Goal: Navigation & Orientation: Find specific page/section

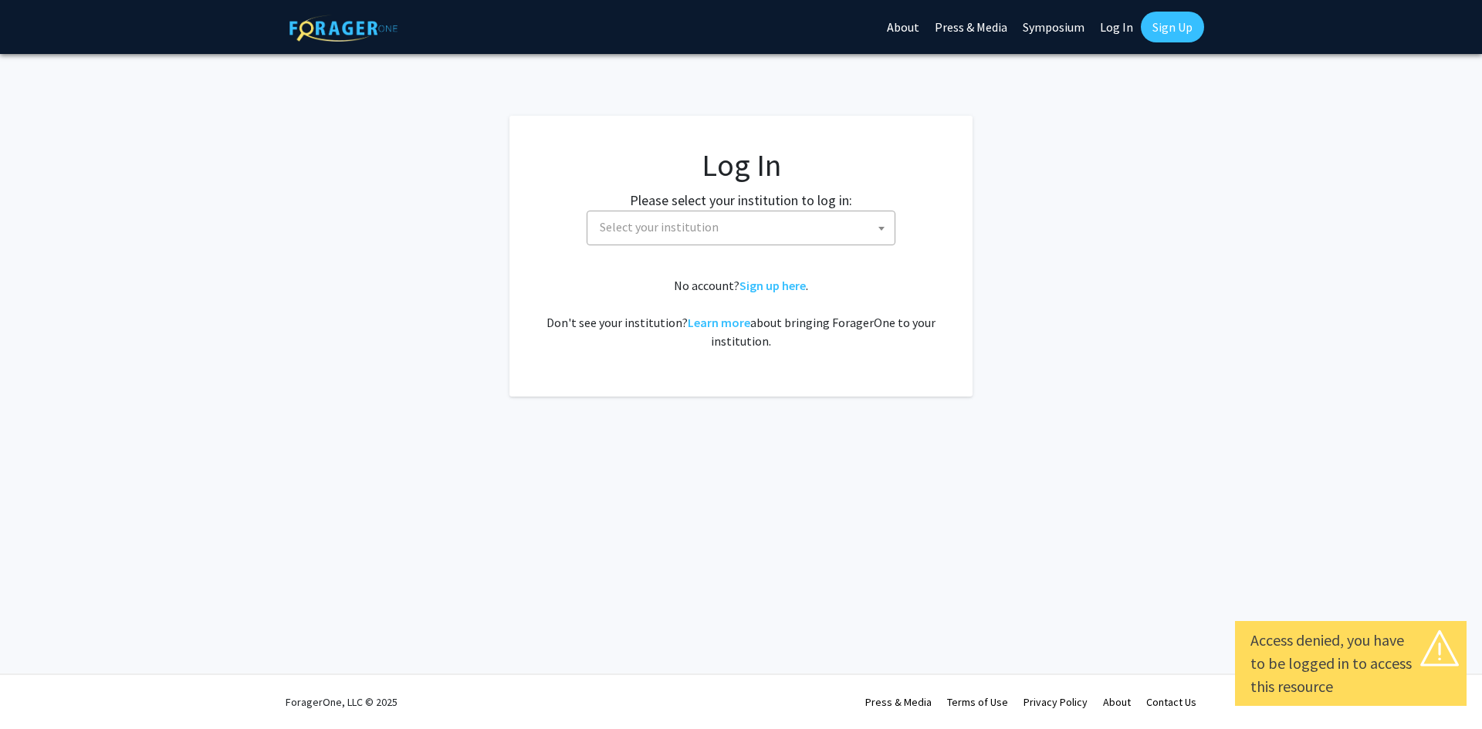
click at [688, 211] on span "Select your institution" at bounding box center [743, 227] width 301 height 32
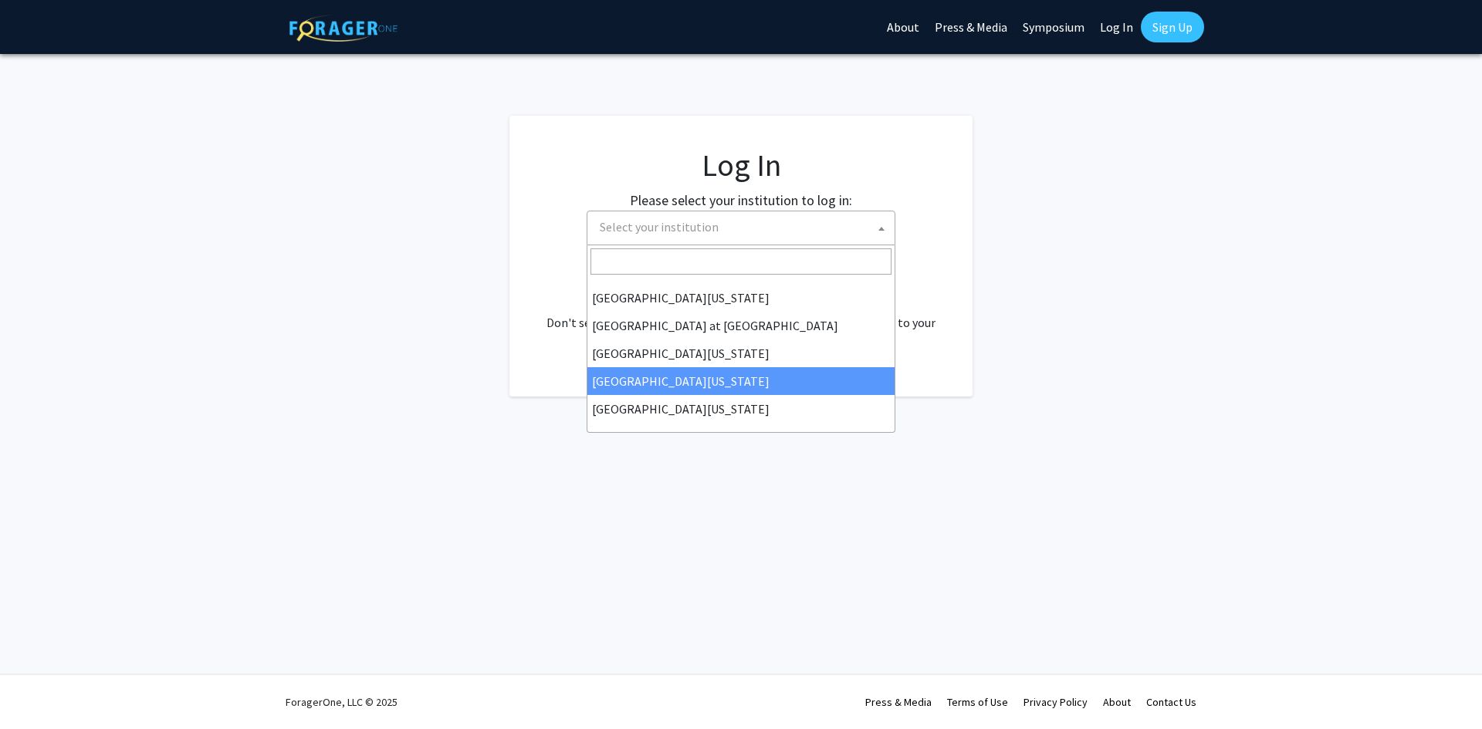
scroll to position [309, 0]
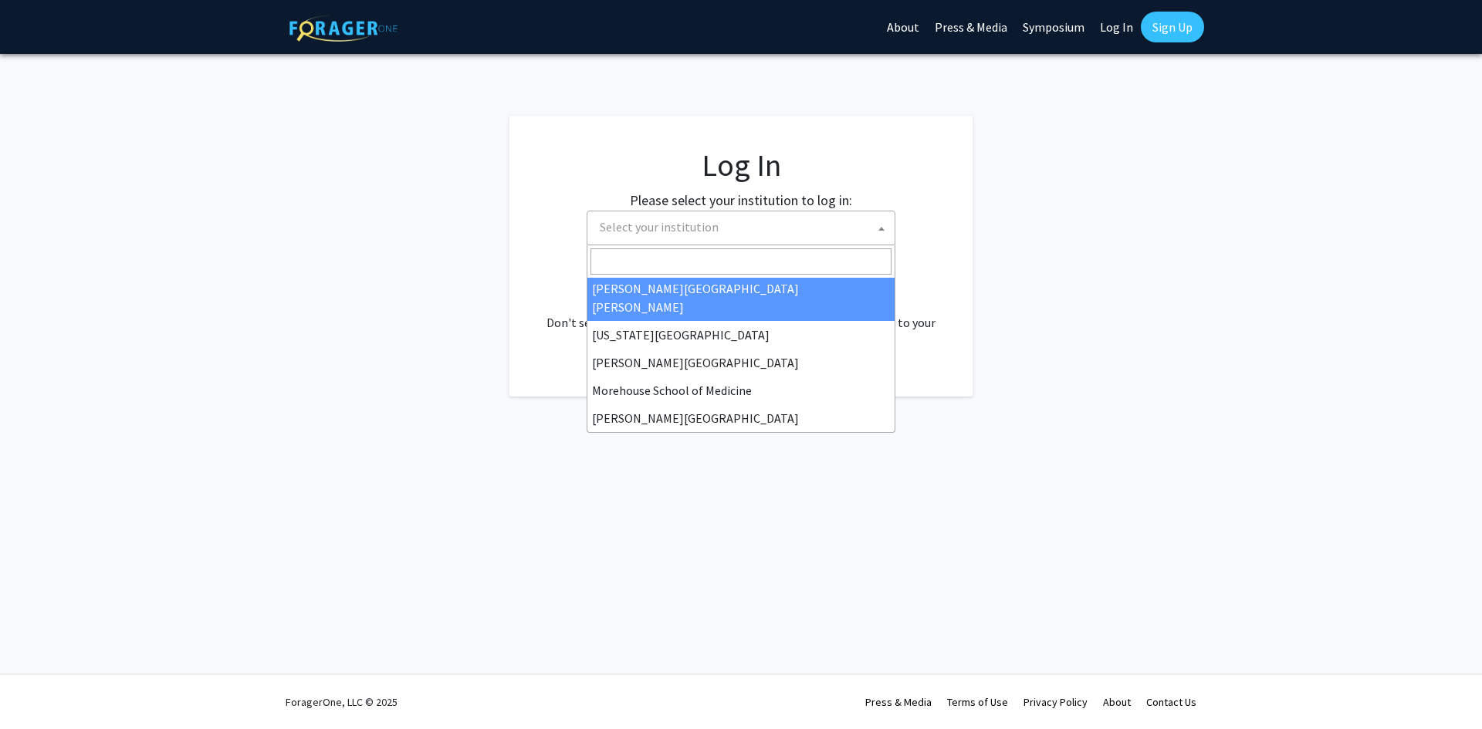
select select "1"
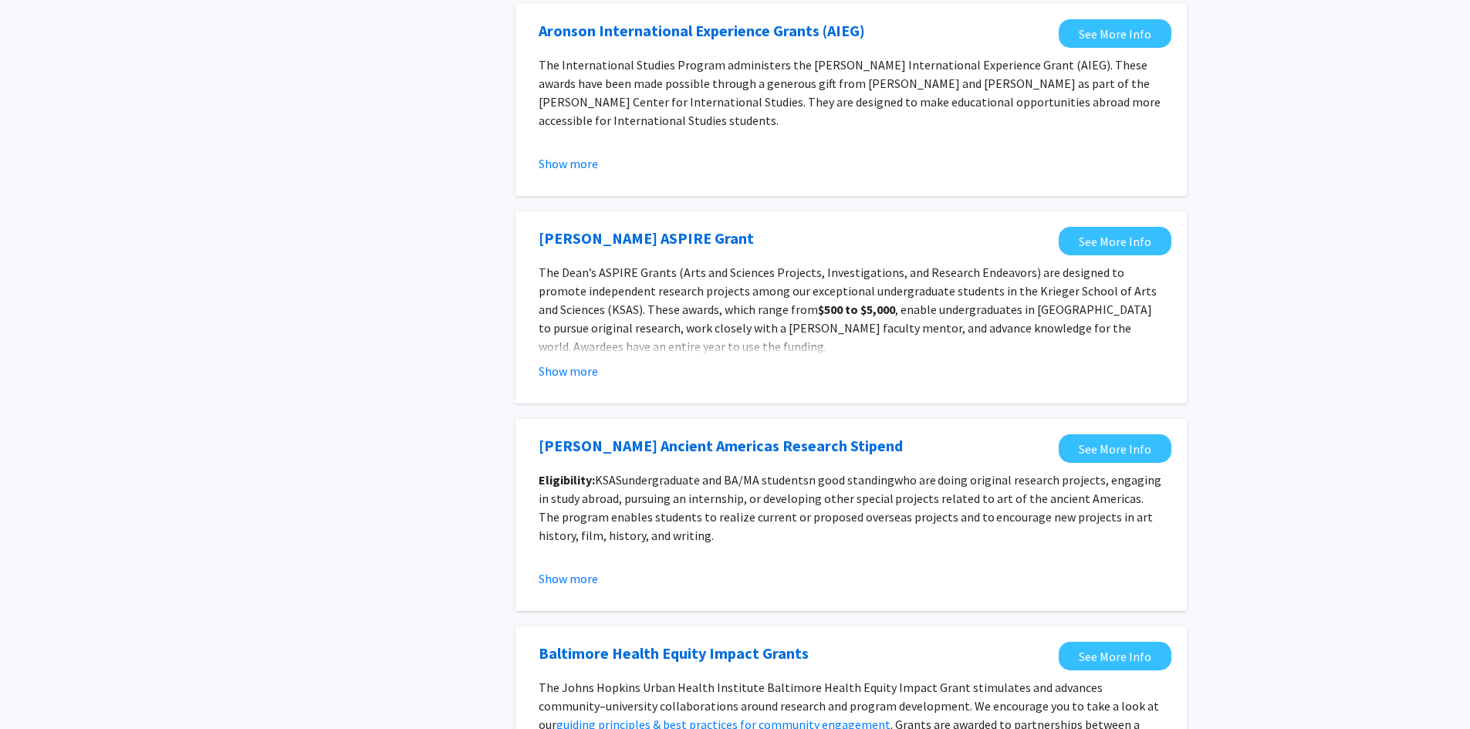
scroll to position [1543, 0]
